Goal: Task Accomplishment & Management: Manage account settings

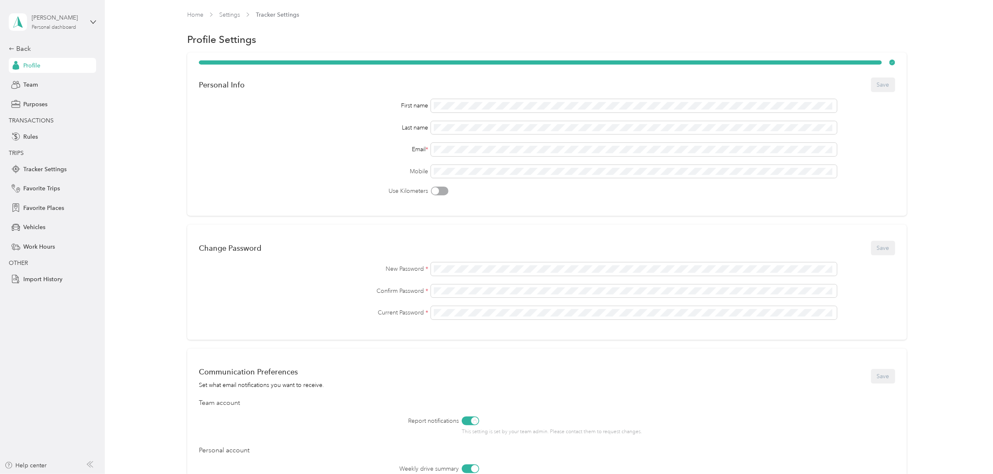
click at [73, 26] on div "Personal dashboard" at bounding box center [54, 27] width 45 height 5
click at [67, 69] on div "Team dashboard" at bounding box center [97, 68] width 164 height 15
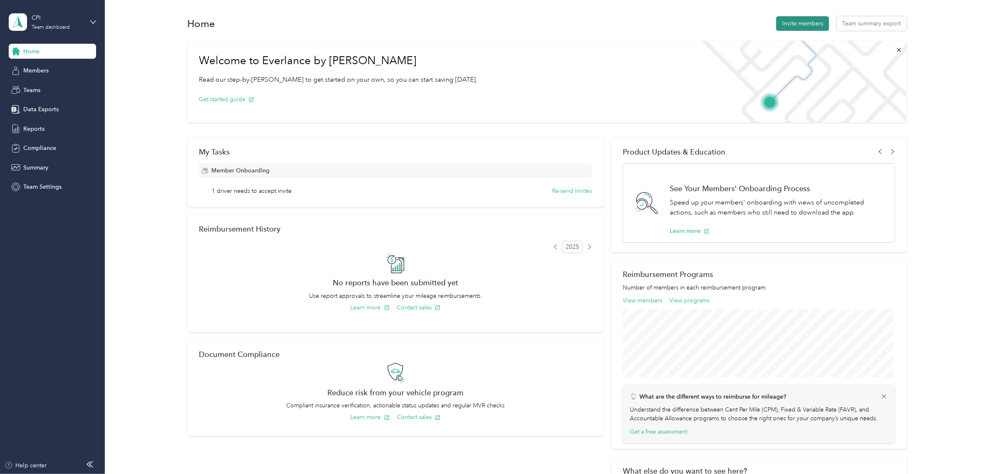
click at [811, 22] on button "Invite members" at bounding box center [802, 23] width 53 height 15
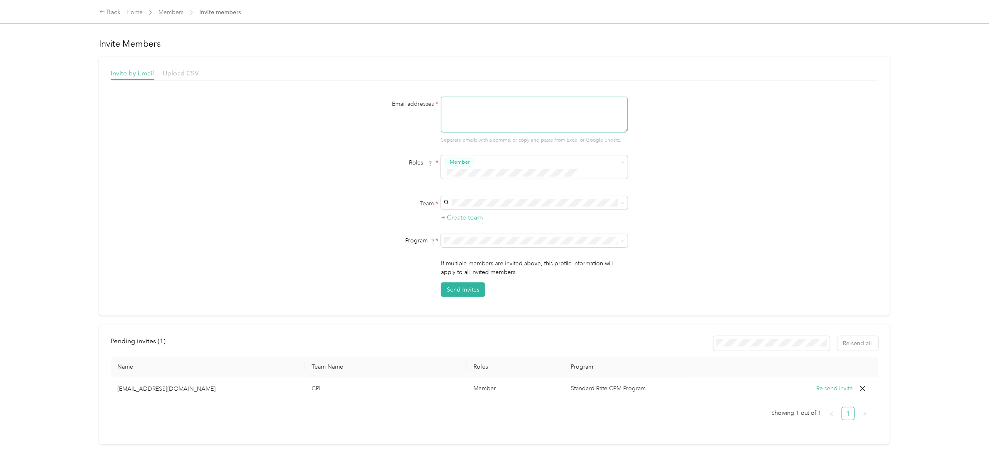
click at [503, 102] on textarea at bounding box center [534, 115] width 187 height 36
type textarea "dna"
drag, startPoint x: 469, startPoint y: 107, endPoint x: 429, endPoint y: 104, distance: 40.4
click at [429, 104] on div "Email addresses * dna Separate emails with a comma, or copy and paste from Exce…" at bounding box center [494, 120] width 320 height 47
paste textarea "[EMAIL_ADDRESS][DOMAIN_NAME]"
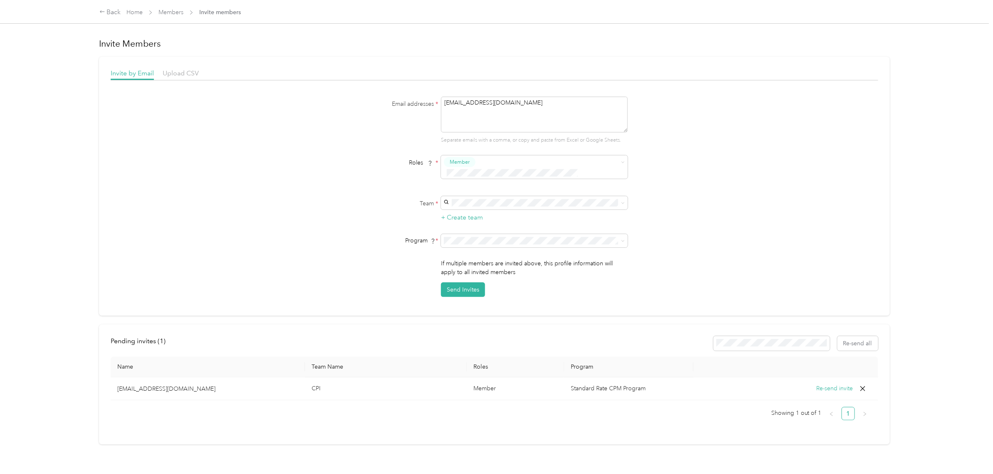
type textarea "[EMAIL_ADDRESS][DOMAIN_NAME]"
click at [350, 173] on div "Roles * Member" at bounding box center [494, 169] width 320 height 29
click at [465, 210] on div "CPI [PERSON_NAME] +1 more" at bounding box center [532, 212] width 175 height 19
click at [337, 216] on form "Email addresses * [EMAIL_ADDRESS][DOMAIN_NAME] Separate emails with a comma, or…" at bounding box center [494, 197] width 320 height 200
click at [458, 282] on button "Send Invites" at bounding box center [463, 289] width 44 height 15
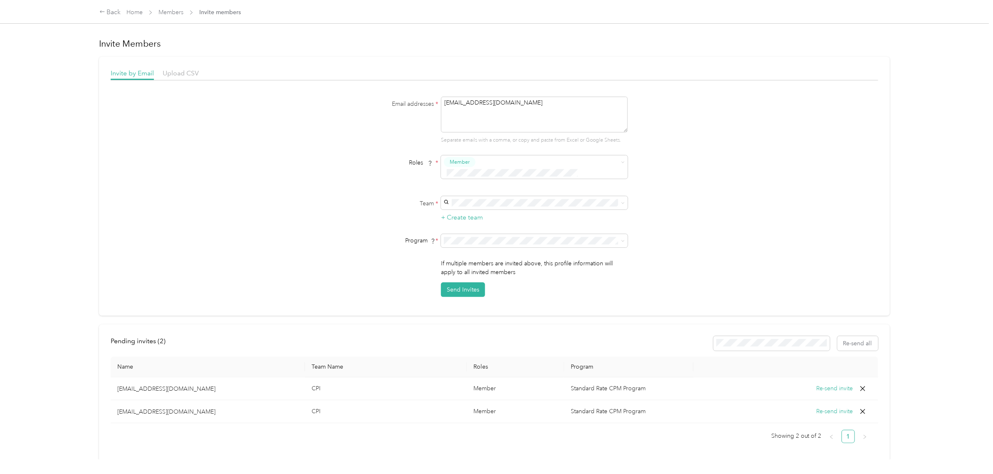
click at [830, 407] on button "Re-send invite" at bounding box center [834, 411] width 37 height 9
click at [107, 14] on div "Back" at bounding box center [110, 12] width 22 height 10
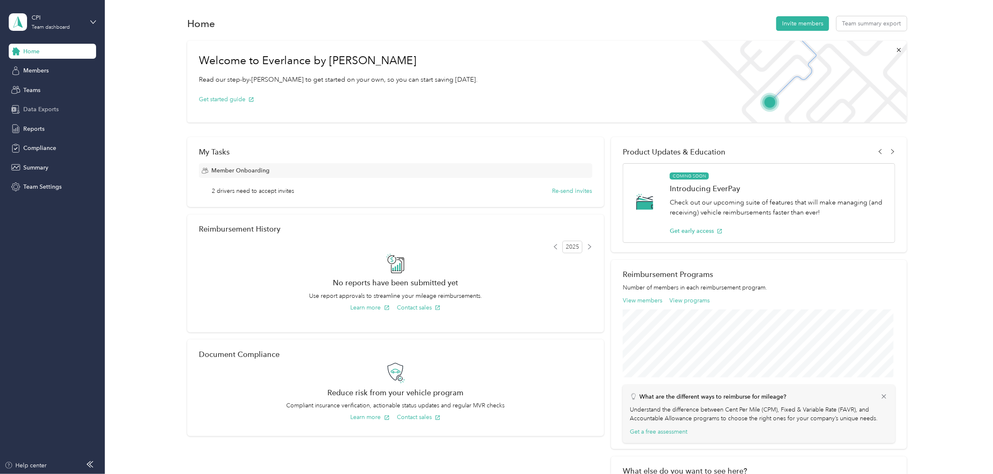
click at [48, 109] on span "Data Exports" at bounding box center [40, 109] width 35 height 9
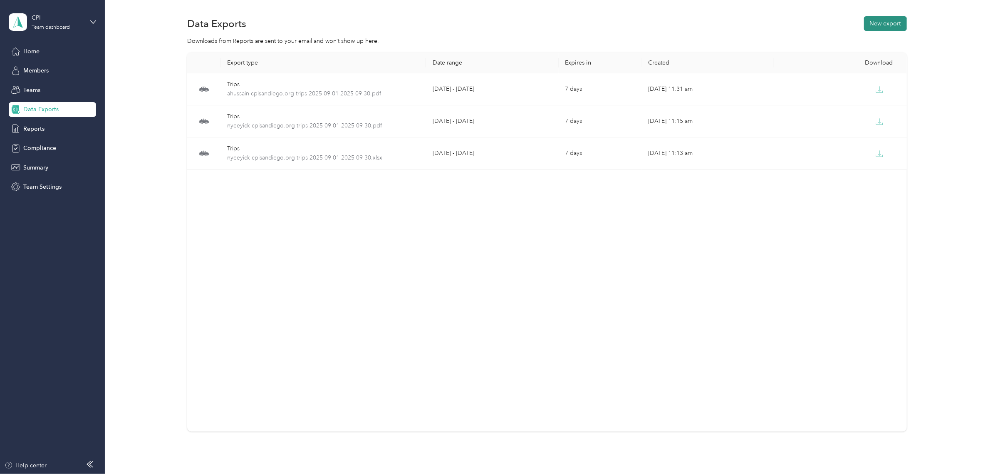
click at [887, 24] on button "New export" at bounding box center [885, 23] width 43 height 15
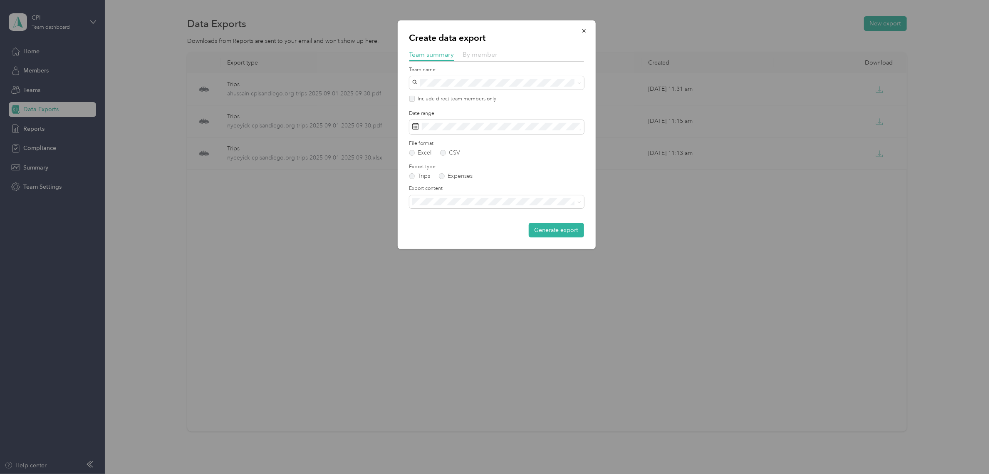
click at [474, 56] on span "By member" at bounding box center [480, 54] width 35 height 8
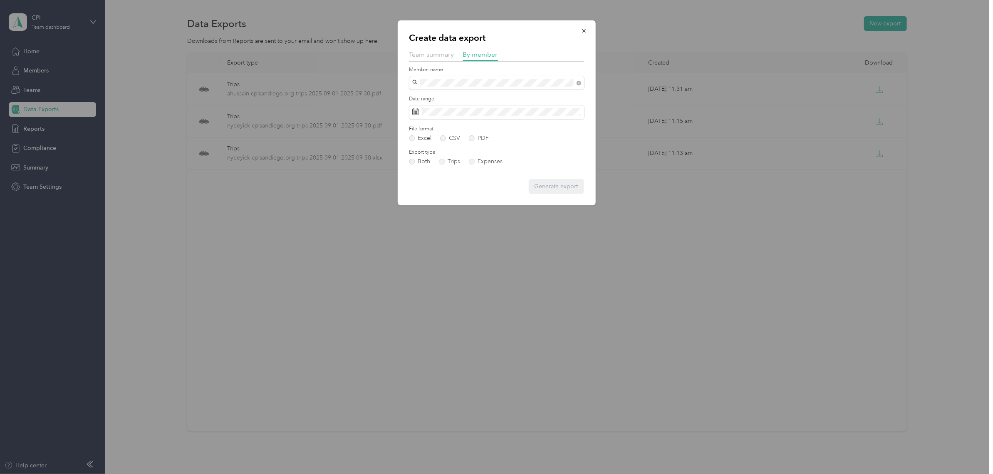
click at [474, 182] on span "[EMAIL_ADDRESS][DOMAIN_NAME]" at bounding box center [464, 184] width 98 height 7
click at [478, 136] on label "PDF" at bounding box center [479, 138] width 20 height 6
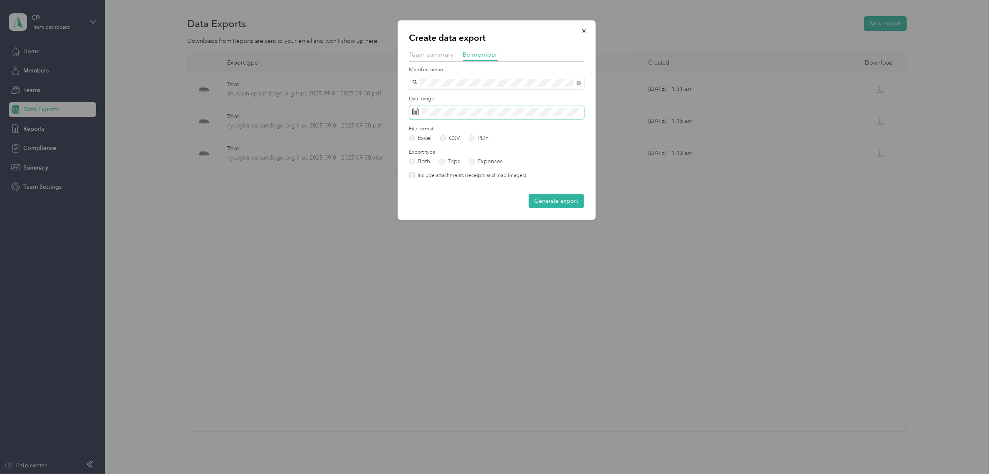
click at [523, 116] on span at bounding box center [496, 112] width 175 height 14
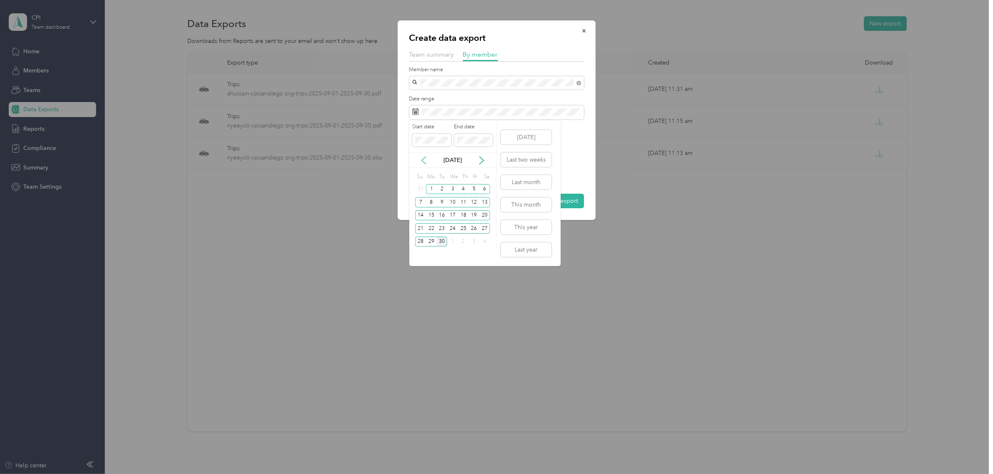
click at [427, 157] on icon at bounding box center [424, 160] width 8 height 8
click at [472, 190] on div "1" at bounding box center [474, 189] width 11 height 10
click at [417, 251] on div "31" at bounding box center [420, 254] width 11 height 10
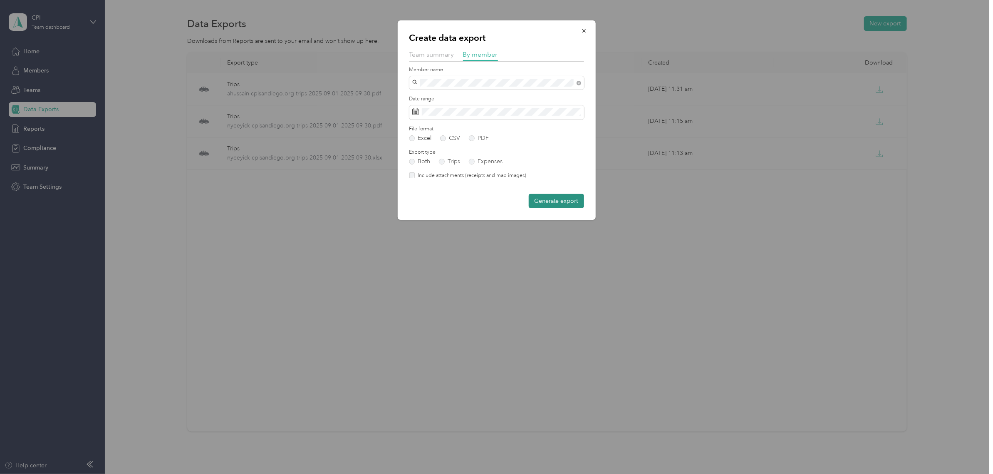
click at [555, 203] on button "Generate export" at bounding box center [556, 200] width 55 height 15
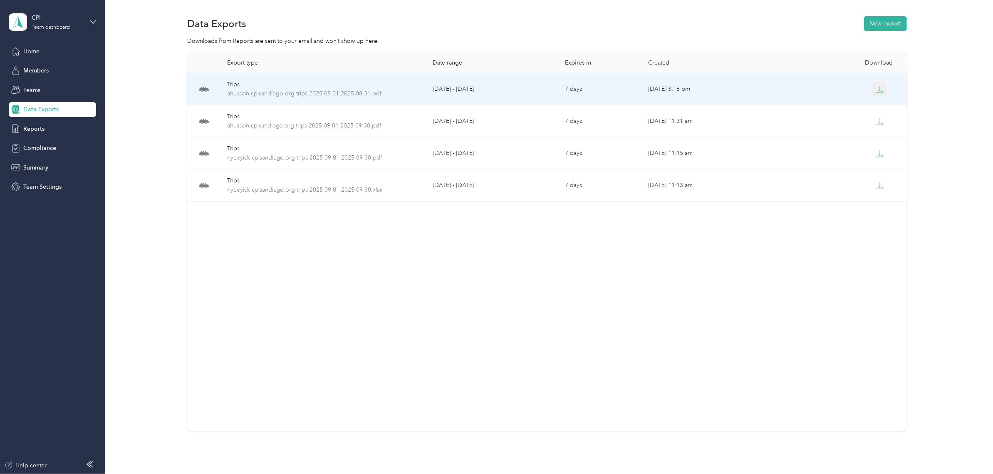
click at [879, 90] on icon "button" at bounding box center [879, 89] width 7 height 7
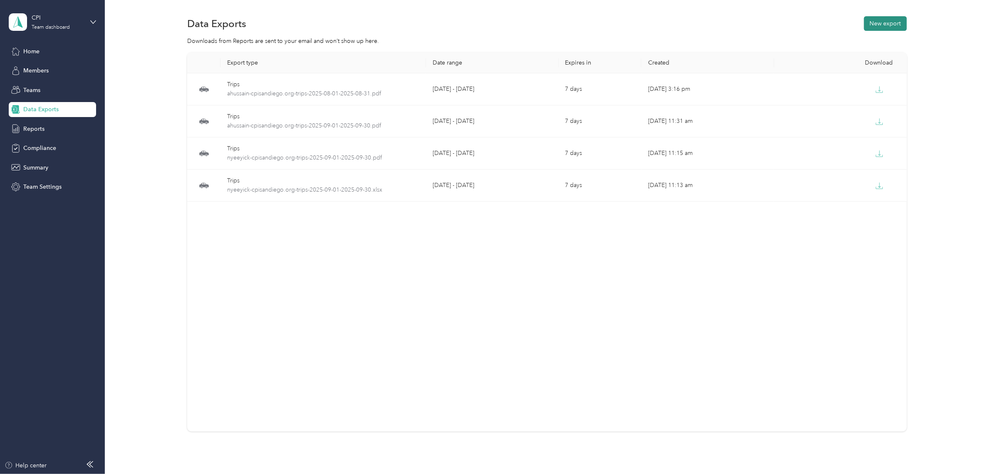
click at [881, 25] on button "New export" at bounding box center [885, 23] width 43 height 15
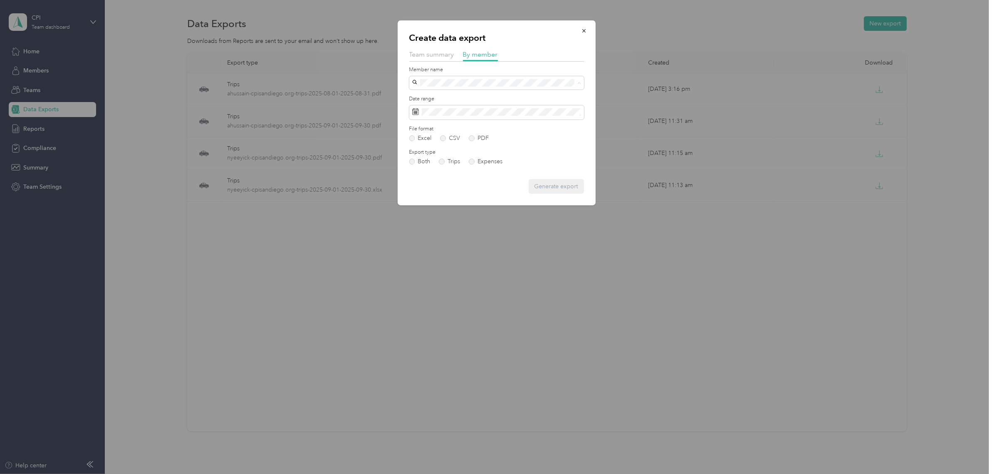
click at [486, 184] on div "[EMAIL_ADDRESS][DOMAIN_NAME]" at bounding box center [496, 185] width 163 height 9
click at [481, 139] on label "PDF" at bounding box center [479, 138] width 20 height 6
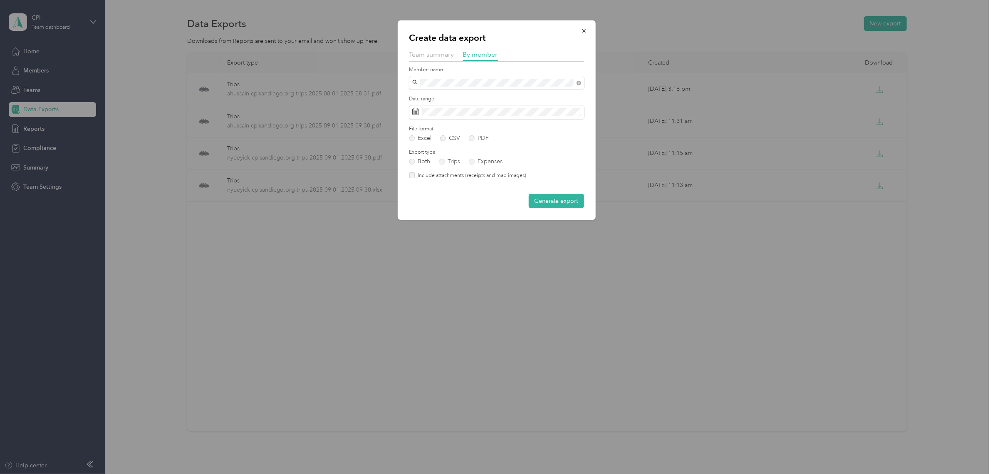
click at [458, 177] on label "Include attachments (receipts and map images)" at bounding box center [471, 175] width 112 height 7
click at [566, 202] on button "Generate export" at bounding box center [556, 200] width 55 height 15
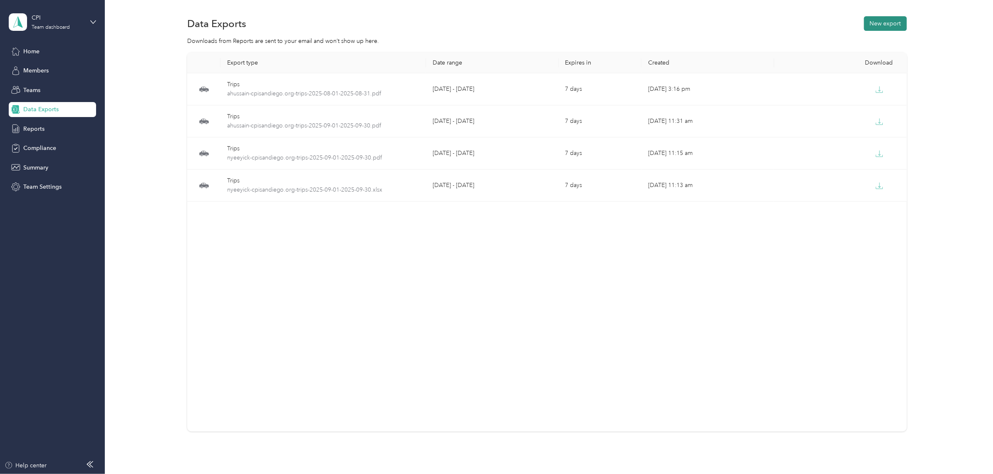
click at [895, 25] on button "New export" at bounding box center [885, 23] width 43 height 15
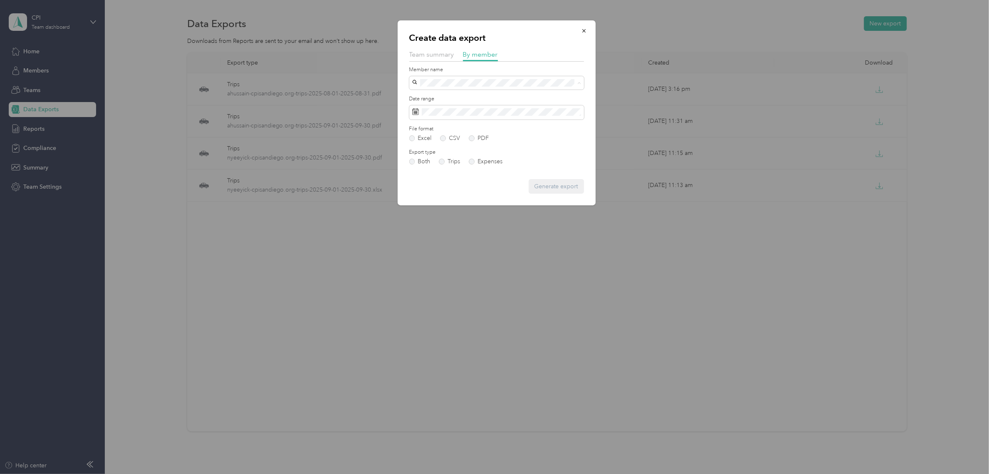
click at [469, 182] on span "[EMAIL_ADDRESS][DOMAIN_NAME]" at bounding box center [464, 184] width 98 height 7
click at [474, 138] on label "PDF" at bounding box center [479, 138] width 20 height 6
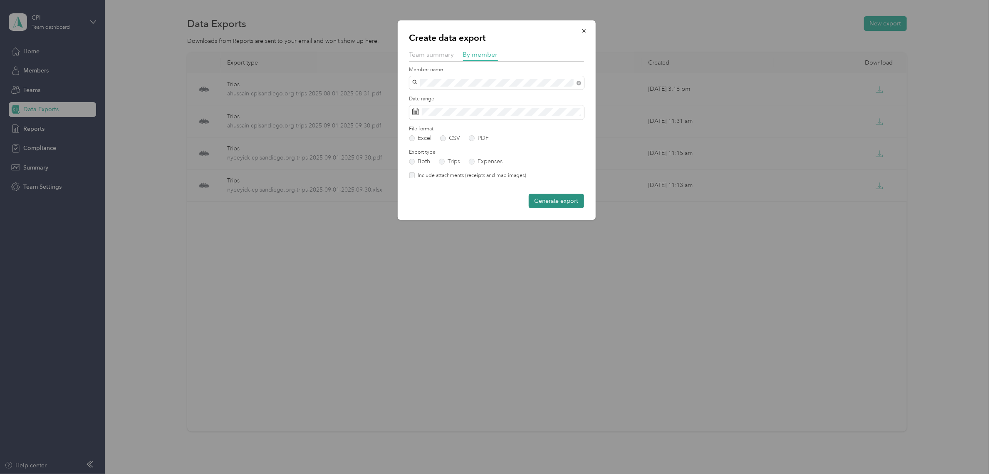
click at [543, 203] on button "Generate export" at bounding box center [556, 200] width 55 height 15
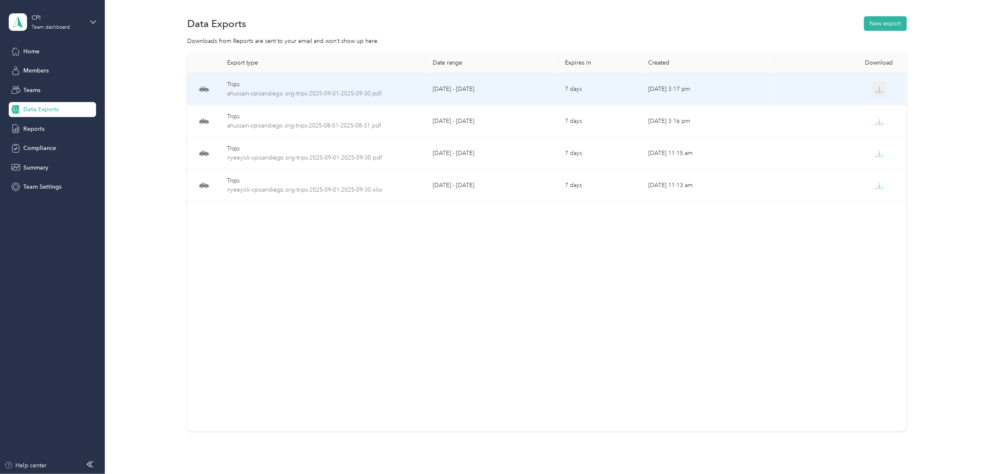
click at [874, 84] on button "button" at bounding box center [880, 89] width 15 height 15
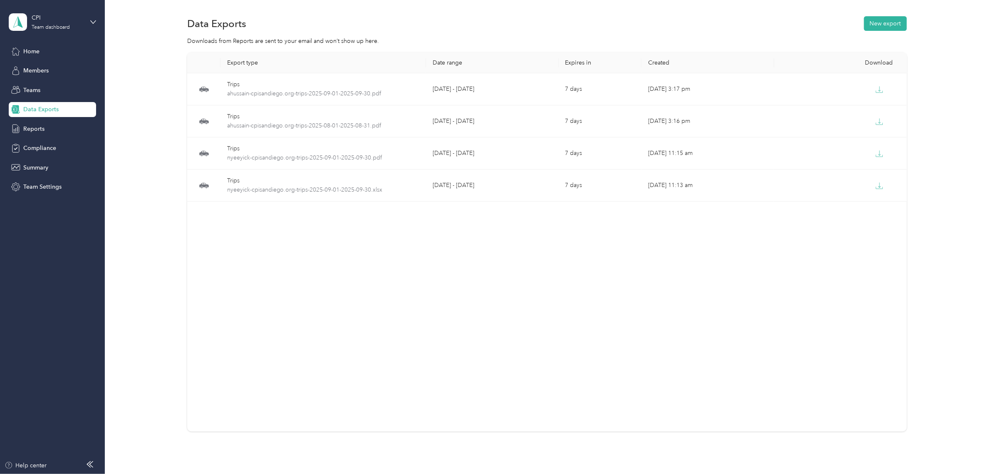
drag, startPoint x: 899, startPoint y: 290, endPoint x: 923, endPoint y: 255, distance: 42.5
click at [899, 290] on div "Export type Date range Expires in Created Download Trips ahussain-cpisandiego.o…" at bounding box center [547, 241] width 720 height 379
click at [884, 31] on div "Data Exports New export" at bounding box center [547, 23] width 720 height 17
click at [885, 21] on button "New export" at bounding box center [885, 23] width 43 height 15
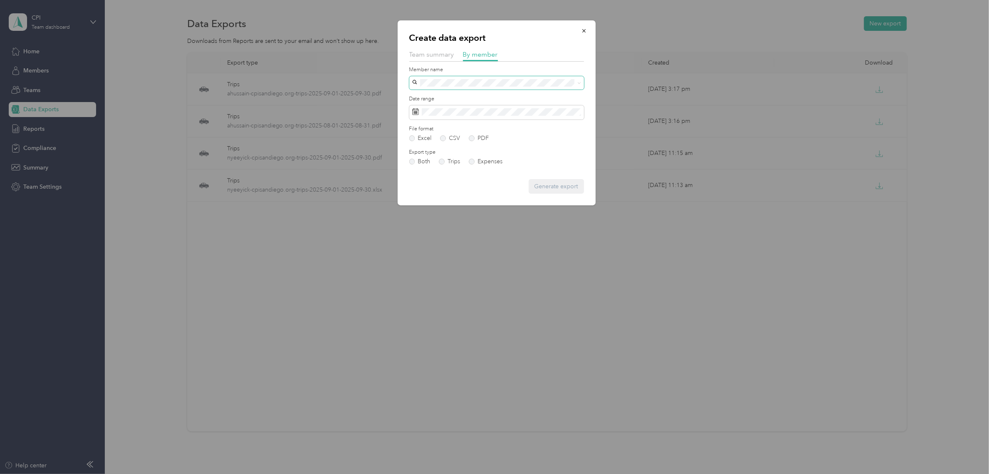
click at [496, 87] on span at bounding box center [496, 82] width 175 height 13
click at [486, 172] on div "[EMAIL_ADDRESS][DOMAIN_NAME]" at bounding box center [496, 170] width 163 height 9
click at [474, 138] on label "PDF" at bounding box center [479, 138] width 20 height 6
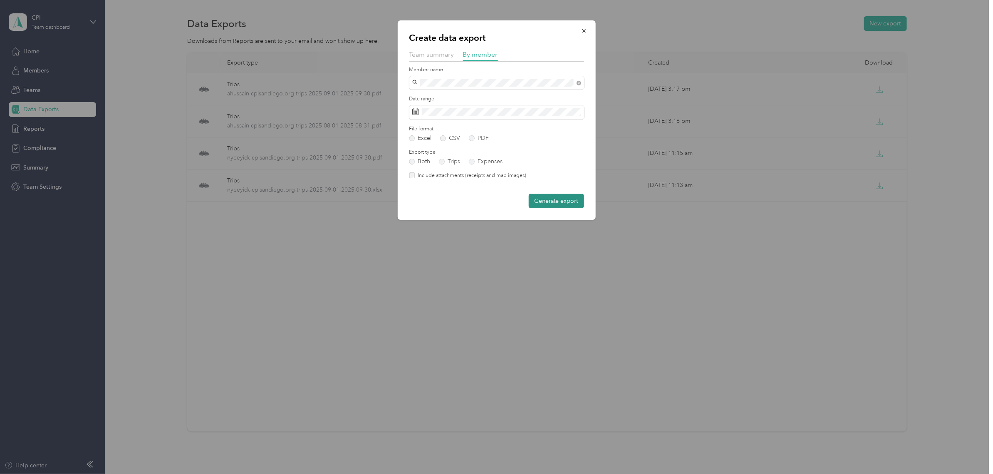
click at [550, 200] on button "Generate export" at bounding box center [556, 200] width 55 height 15
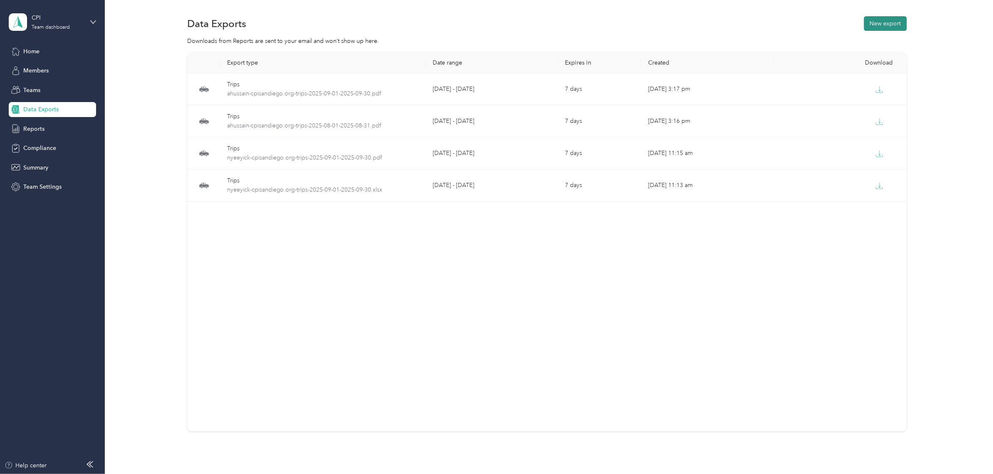
click at [895, 23] on button "New export" at bounding box center [885, 23] width 43 height 15
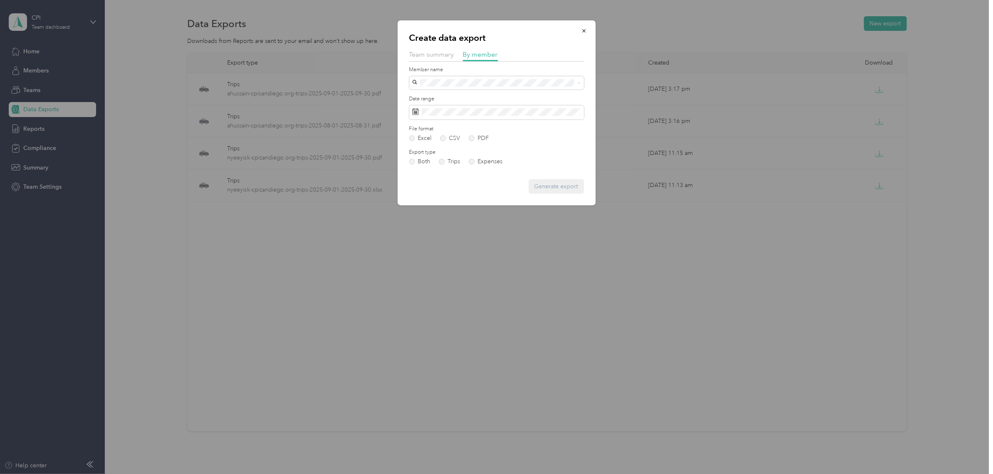
click at [471, 168] on span "[EMAIL_ADDRESS][DOMAIN_NAME]" at bounding box center [464, 170] width 98 height 7
click at [479, 140] on label "PDF" at bounding box center [479, 138] width 20 height 6
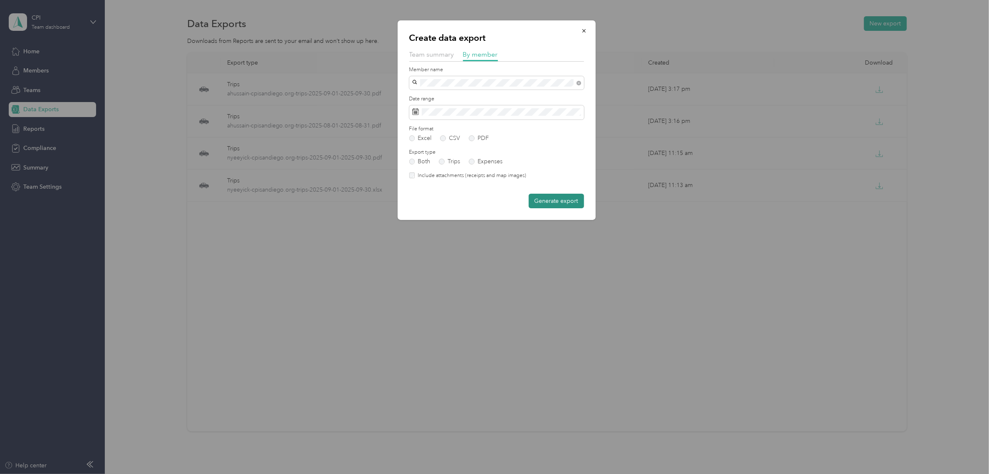
click at [546, 200] on button "Generate export" at bounding box center [556, 200] width 55 height 15
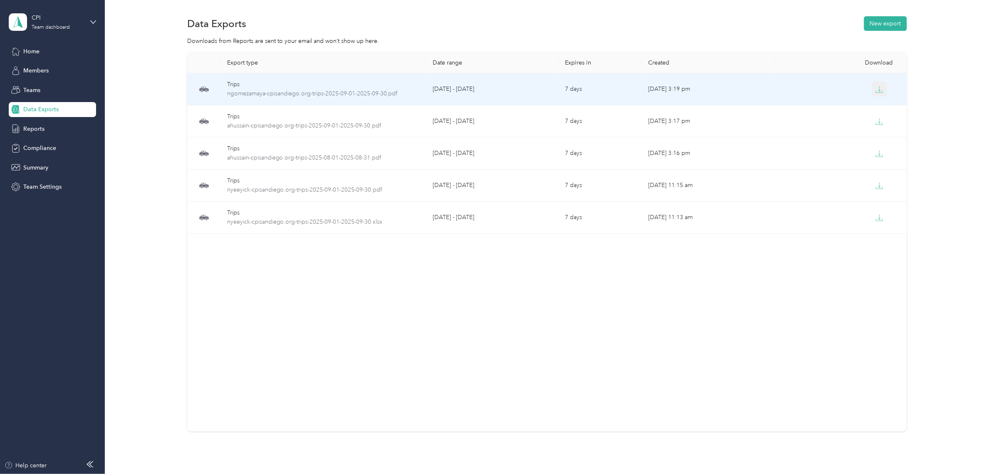
click at [876, 90] on icon "button" at bounding box center [879, 89] width 7 height 7
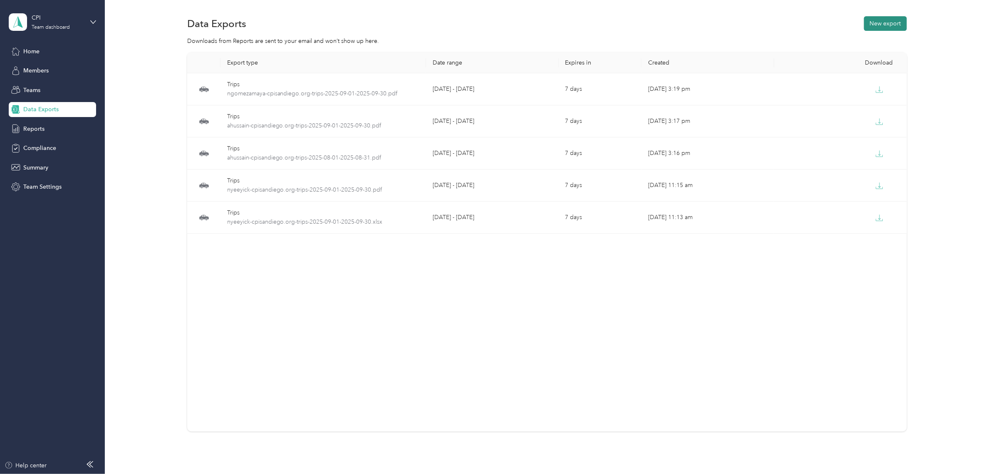
click at [881, 23] on button "New export" at bounding box center [885, 23] width 43 height 15
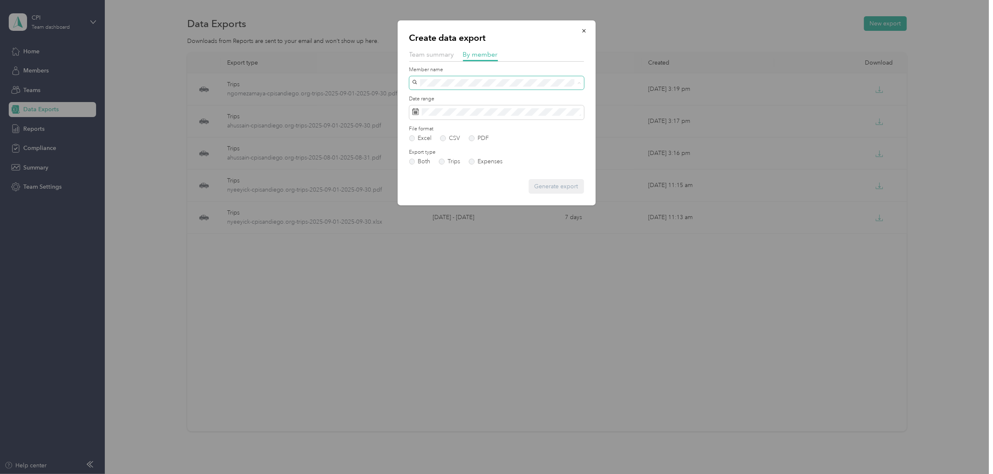
click at [490, 87] on span at bounding box center [496, 82] width 175 height 13
click at [484, 181] on span "[EMAIL_ADDRESS][DOMAIN_NAME]" at bounding box center [464, 184] width 98 height 7
click at [561, 186] on button "Generate export" at bounding box center [556, 186] width 55 height 15
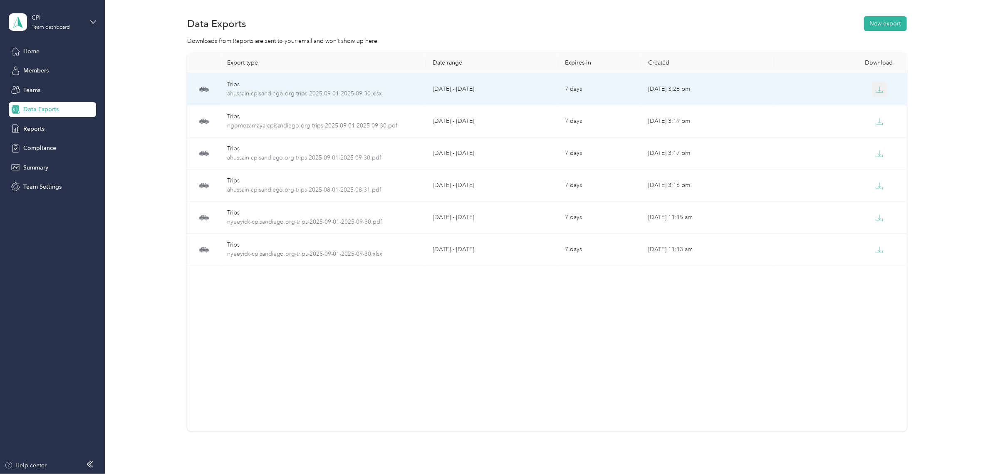
click at [879, 89] on icon "button" at bounding box center [879, 89] width 7 height 7
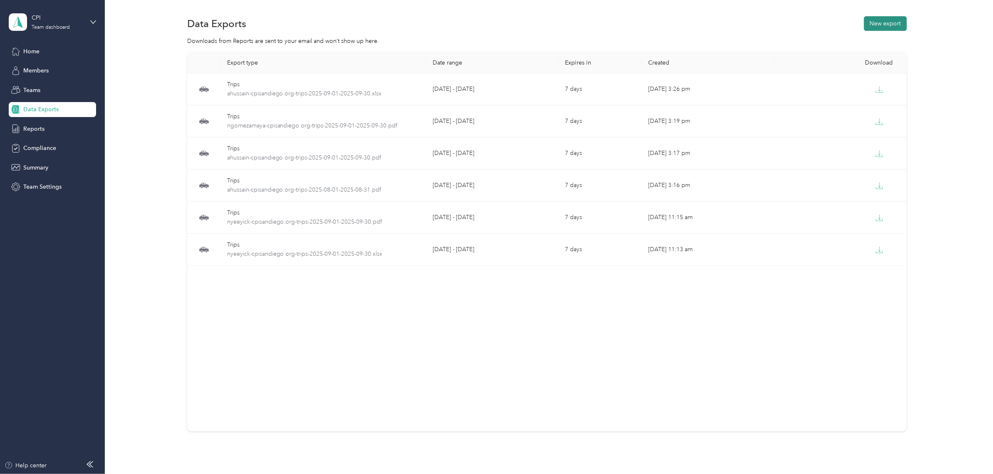
click at [891, 24] on button "New export" at bounding box center [885, 23] width 43 height 15
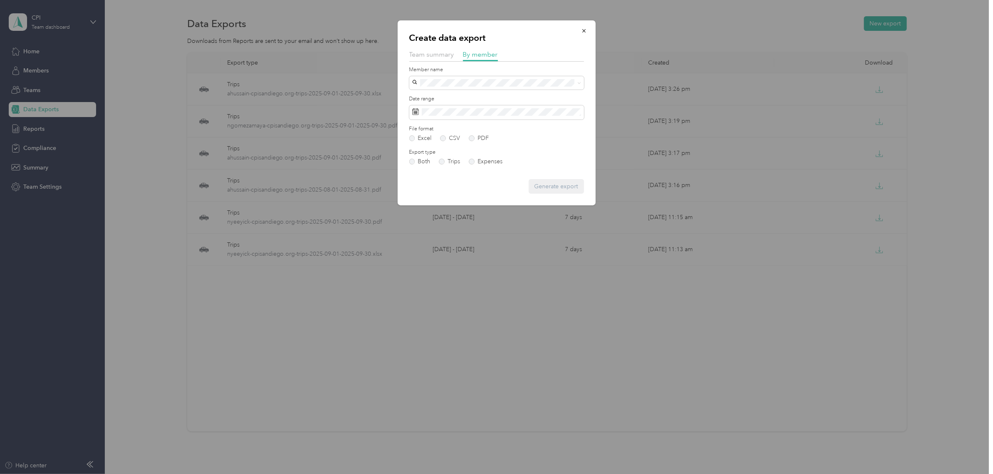
click at [489, 174] on li "[EMAIL_ADDRESS][DOMAIN_NAME]" at bounding box center [496, 170] width 175 height 15
click at [559, 190] on button "Generate export" at bounding box center [556, 186] width 55 height 15
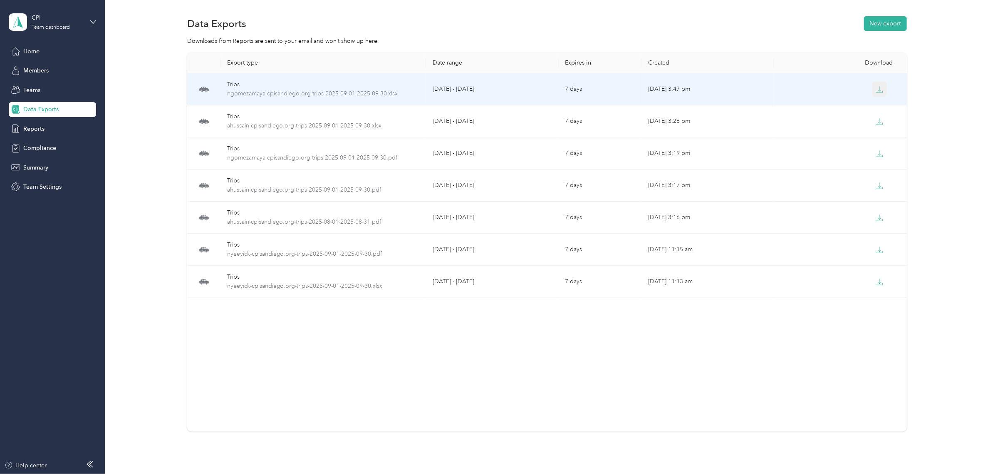
click at [876, 86] on icon "button" at bounding box center [879, 89] width 7 height 7
